Goal: Find specific page/section: Find specific page/section

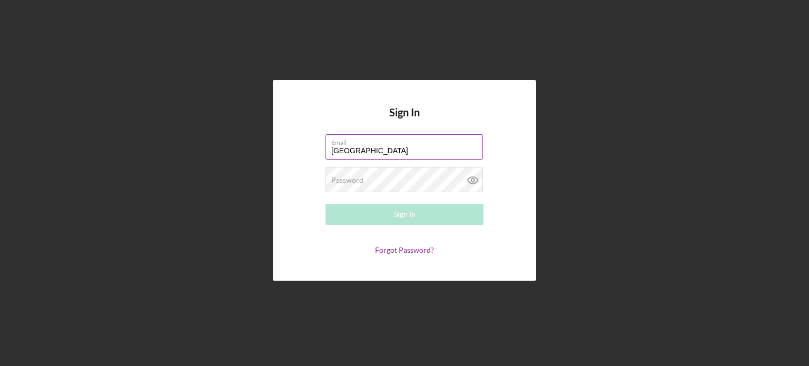
type input "[EMAIL_ADDRESS][DOMAIN_NAME]"
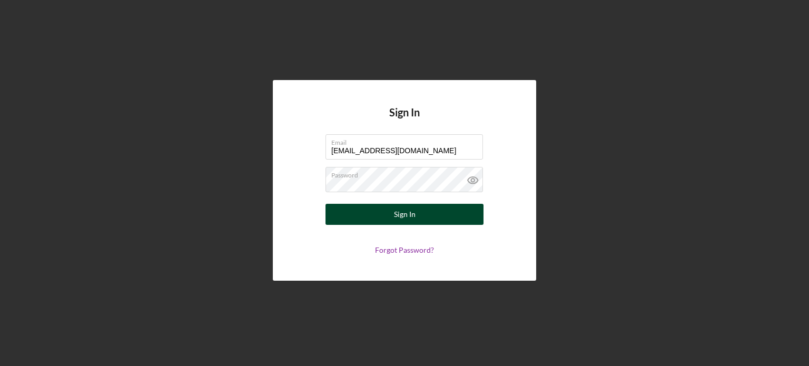
click at [397, 217] on div "Sign In" at bounding box center [405, 214] width 22 height 21
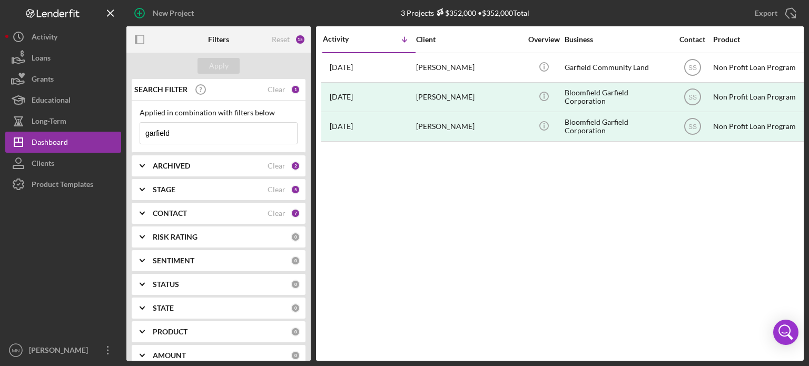
click at [221, 136] on input "garfield" at bounding box center [218, 133] width 157 height 21
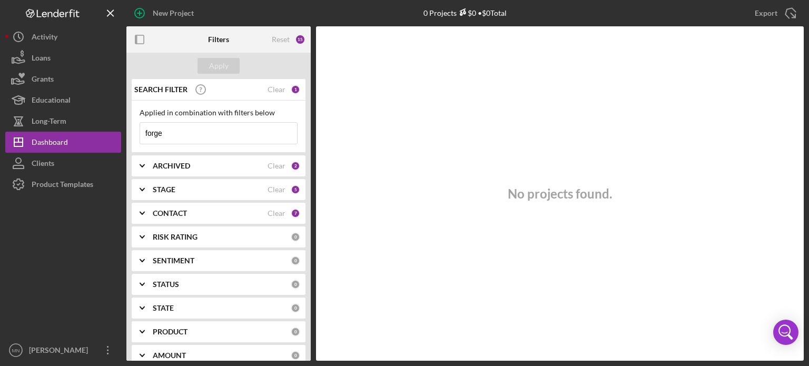
click at [201, 124] on input "forge" at bounding box center [218, 133] width 157 height 21
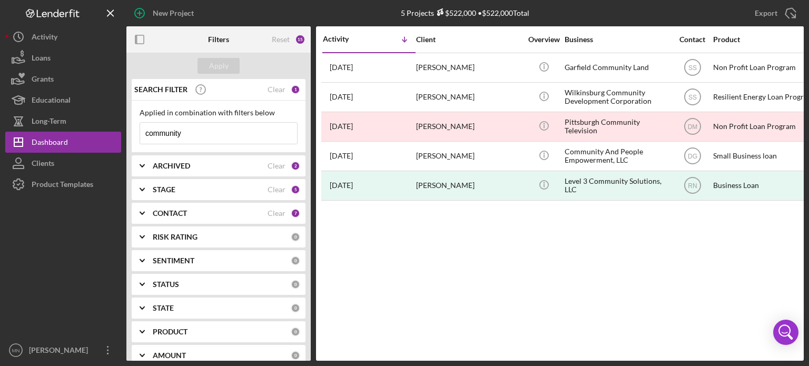
click at [269, 136] on input "community" at bounding box center [218, 133] width 157 height 21
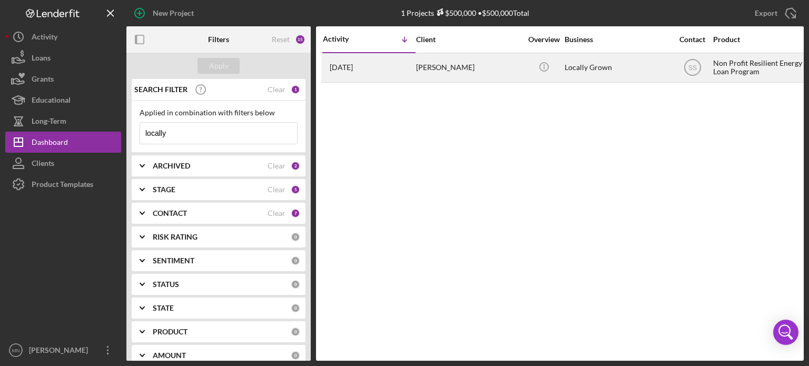
type input "locally"
click at [475, 64] on div "[PERSON_NAME]" at bounding box center [468, 68] width 105 height 28
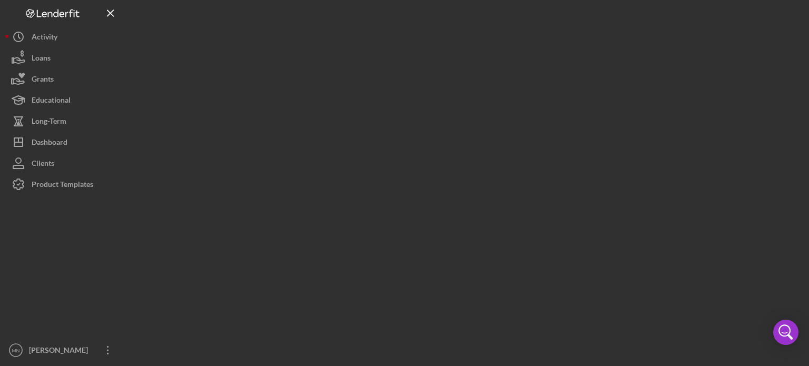
click at [475, 64] on div at bounding box center [465, 180] width 678 height 361
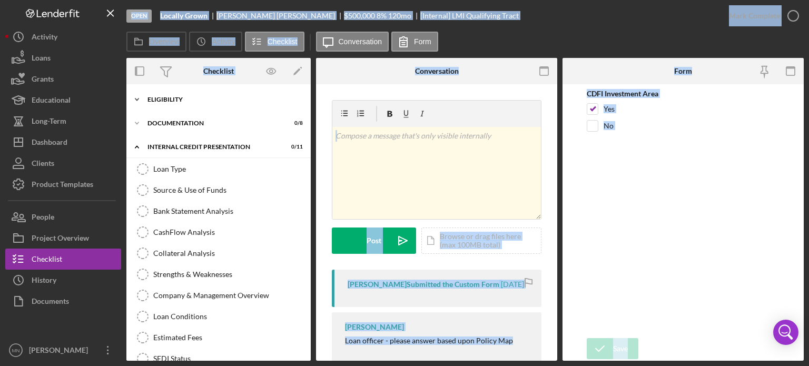
click at [178, 104] on div "Icon/Expander ELIGIBILITY 1 / 12" at bounding box center [218, 99] width 184 height 21
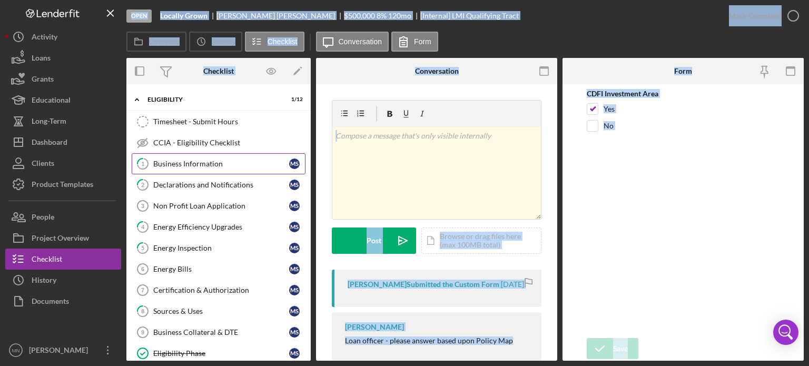
click at [198, 169] on link "1 Business Information M S" at bounding box center [219, 163] width 174 height 21
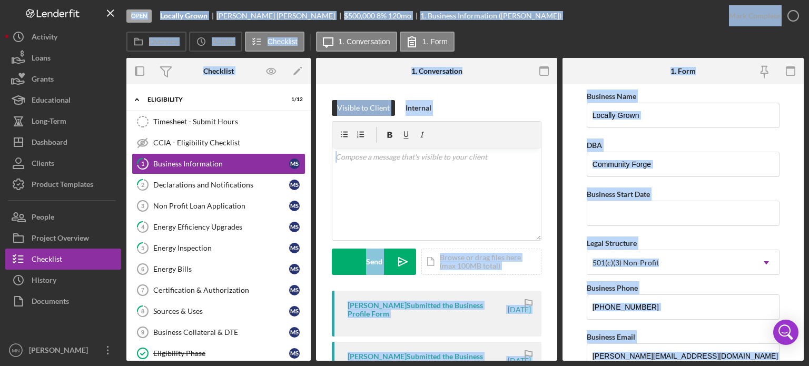
click at [534, 99] on div "Visible to Client Internal v Color teal Color pink Remove color Add row above A…" at bounding box center [436, 301] width 241 height 434
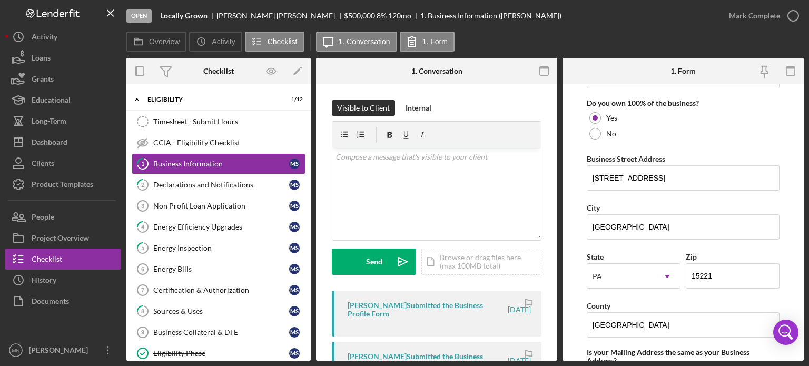
scroll to position [563, 0]
click at [50, 145] on div "Dashboard" at bounding box center [50, 144] width 36 height 24
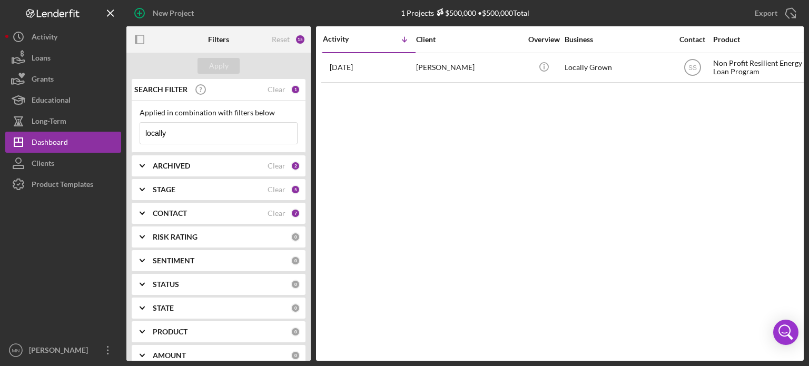
click at [232, 136] on input "locally" at bounding box center [218, 133] width 157 height 21
type input "l"
